Goal: Task Accomplishment & Management: Manage account settings

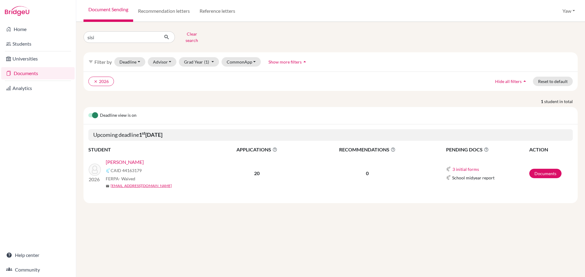
click at [27, 75] on link "Documents" at bounding box center [37, 73] width 73 height 12
click at [152, 35] on input "sisi" at bounding box center [121, 37] width 76 height 12
type input "Kwami"
click at [170, 35] on button "submit" at bounding box center [167, 37] width 16 height 12
click at [31, 72] on link "Documents" at bounding box center [37, 73] width 73 height 12
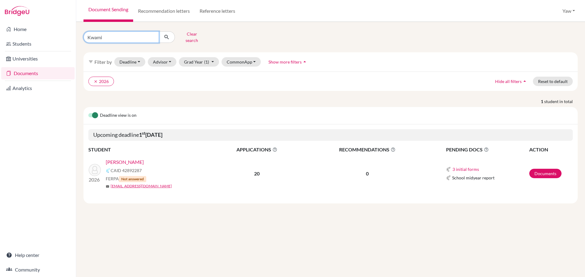
click at [153, 35] on input "Kwami" at bounding box center [121, 37] width 76 height 12
click at [187, 33] on button "Clear search" at bounding box center [192, 37] width 34 height 16
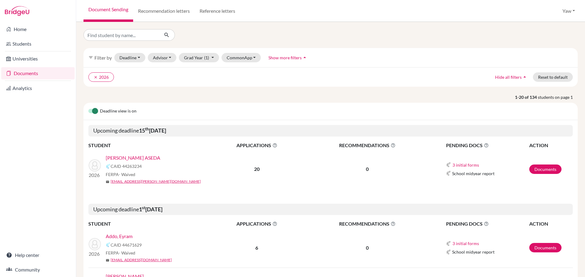
click at [156, 158] on link "AGYEPONG, KWAKU ASEDA" at bounding box center [133, 157] width 54 height 7
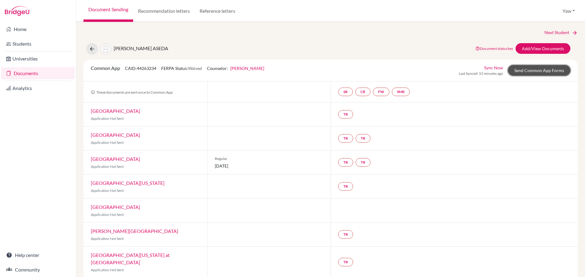
click at [530, 71] on link "Send Common App Forms" at bounding box center [539, 70] width 62 height 11
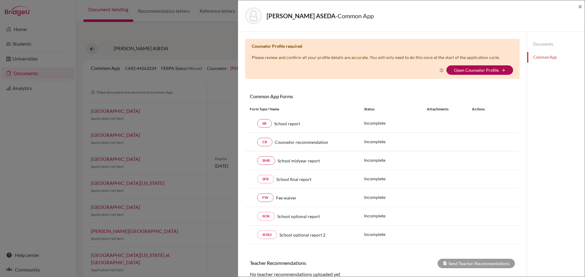
click at [481, 68] on link "Open Counselor Profile" at bounding box center [476, 70] width 45 height 5
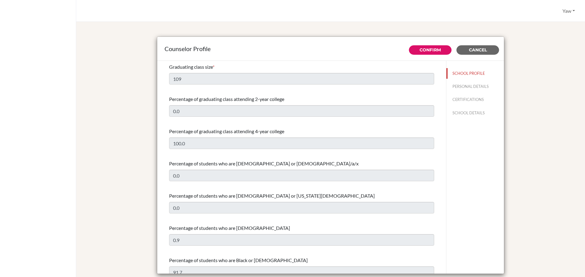
select select "1"
select select "313639"
click at [469, 154] on div "SCHOOL PROFILE PERSONAL DETAILS CERTIFICATIONS SCHOOL DETAILS" at bounding box center [475, 167] width 58 height 213
click at [478, 50] on span "Cancel" at bounding box center [478, 49] width 18 height 5
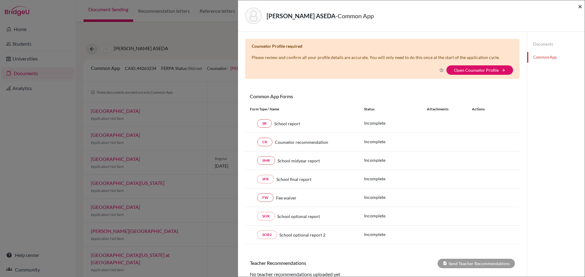
click at [580, 5] on span "×" at bounding box center [580, 6] width 4 height 9
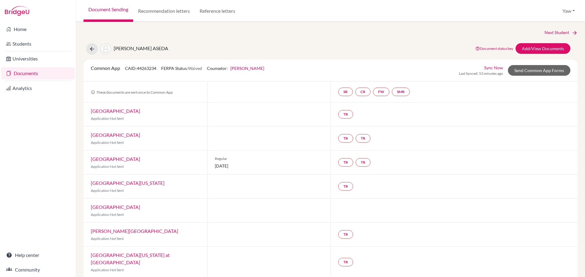
click at [32, 72] on link "Documents" at bounding box center [37, 73] width 73 height 12
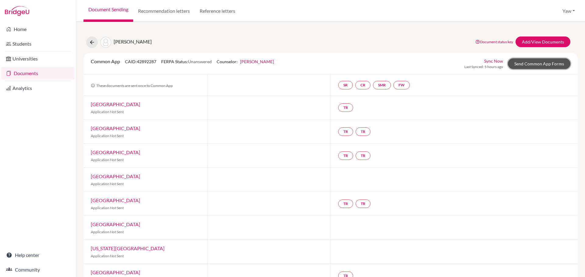
click at [533, 62] on link "Send Common App Forms" at bounding box center [539, 63] width 62 height 11
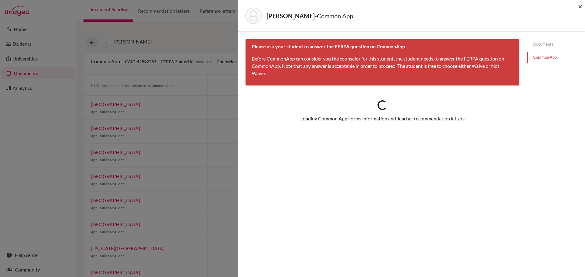
click at [581, 7] on span "×" at bounding box center [580, 6] width 4 height 9
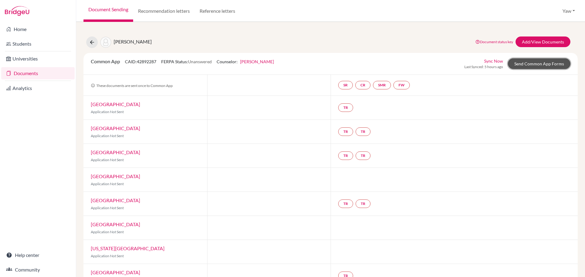
click at [525, 64] on link "Send Common App Forms" at bounding box center [539, 63] width 62 height 11
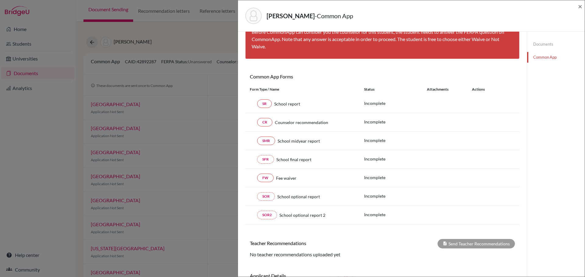
scroll to position [73, 0]
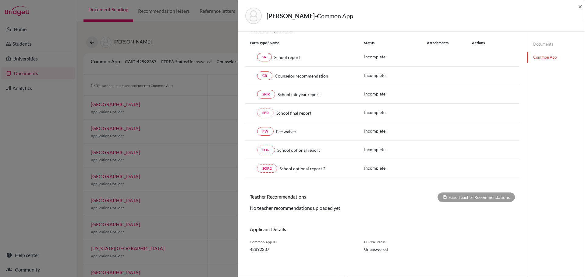
click at [582, 7] on div "Kwami, Seyram Jarrod - Common App ×" at bounding box center [411, 15] width 346 height 31
click at [580, 8] on span "×" at bounding box center [580, 6] width 4 height 9
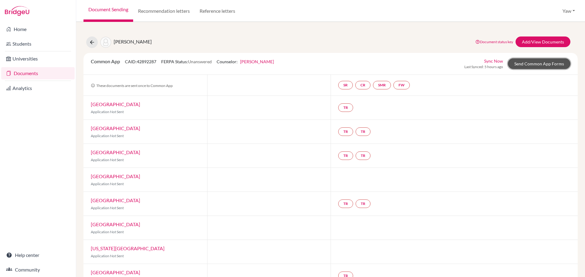
click at [523, 60] on link "Send Common App Forms" at bounding box center [539, 63] width 62 height 11
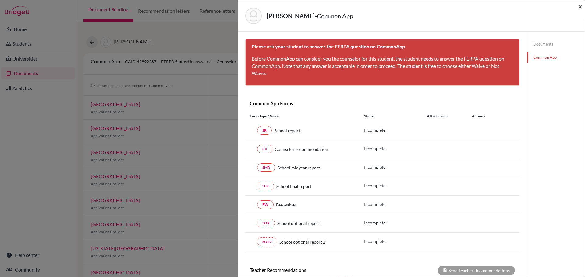
click at [578, 7] on span "×" at bounding box center [580, 6] width 4 height 9
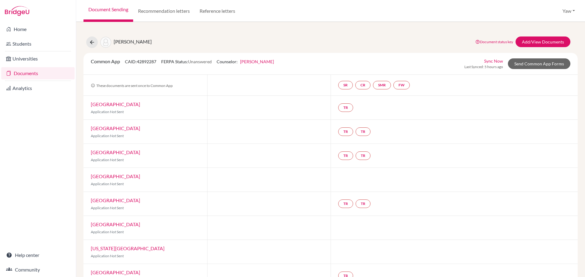
click at [20, 74] on link "Documents" at bounding box center [37, 73] width 73 height 12
